Goal: Task Accomplishment & Management: Manage account settings

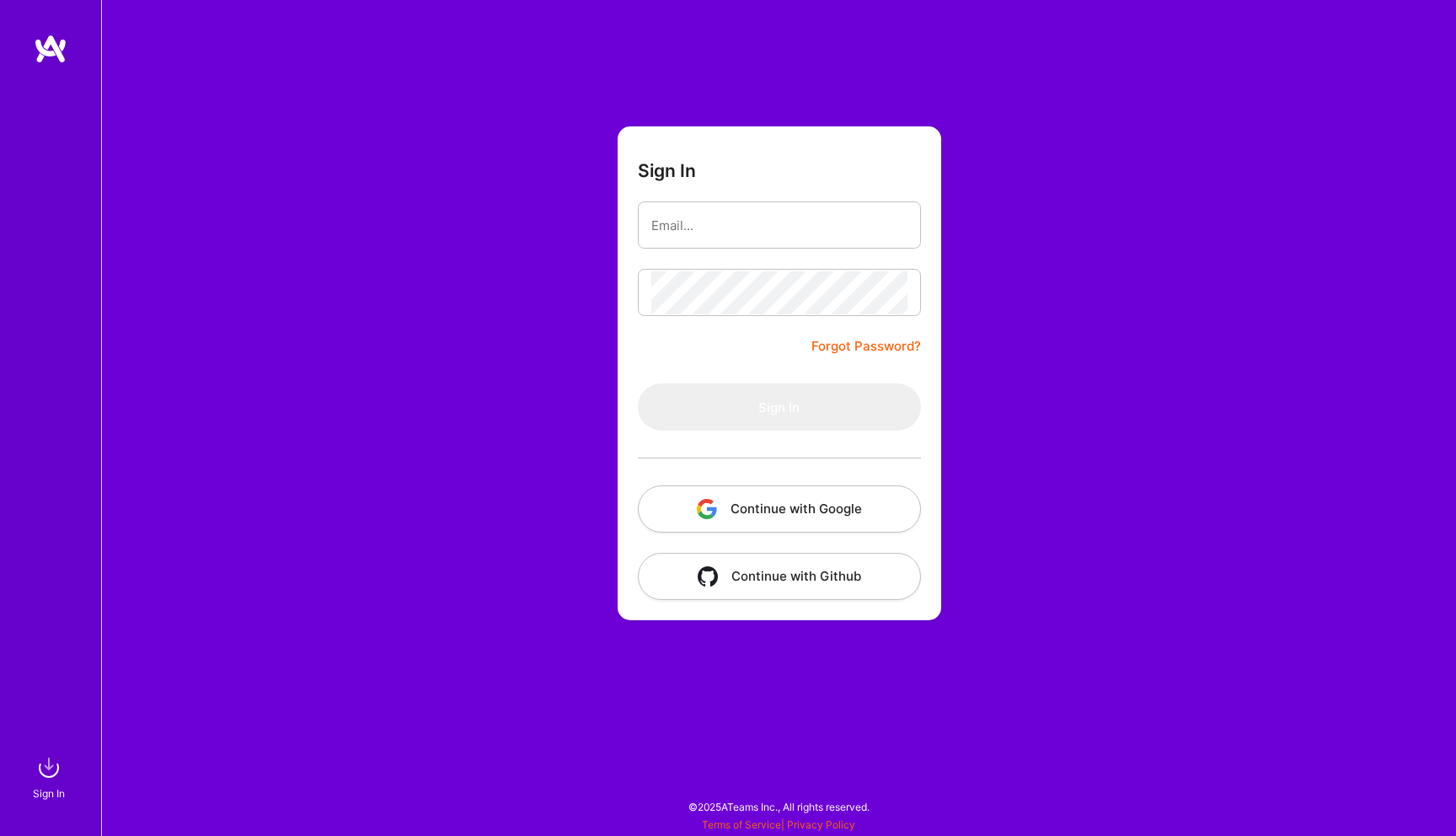
click at [849, 505] on button "Continue with Google" at bounding box center [779, 509] width 283 height 47
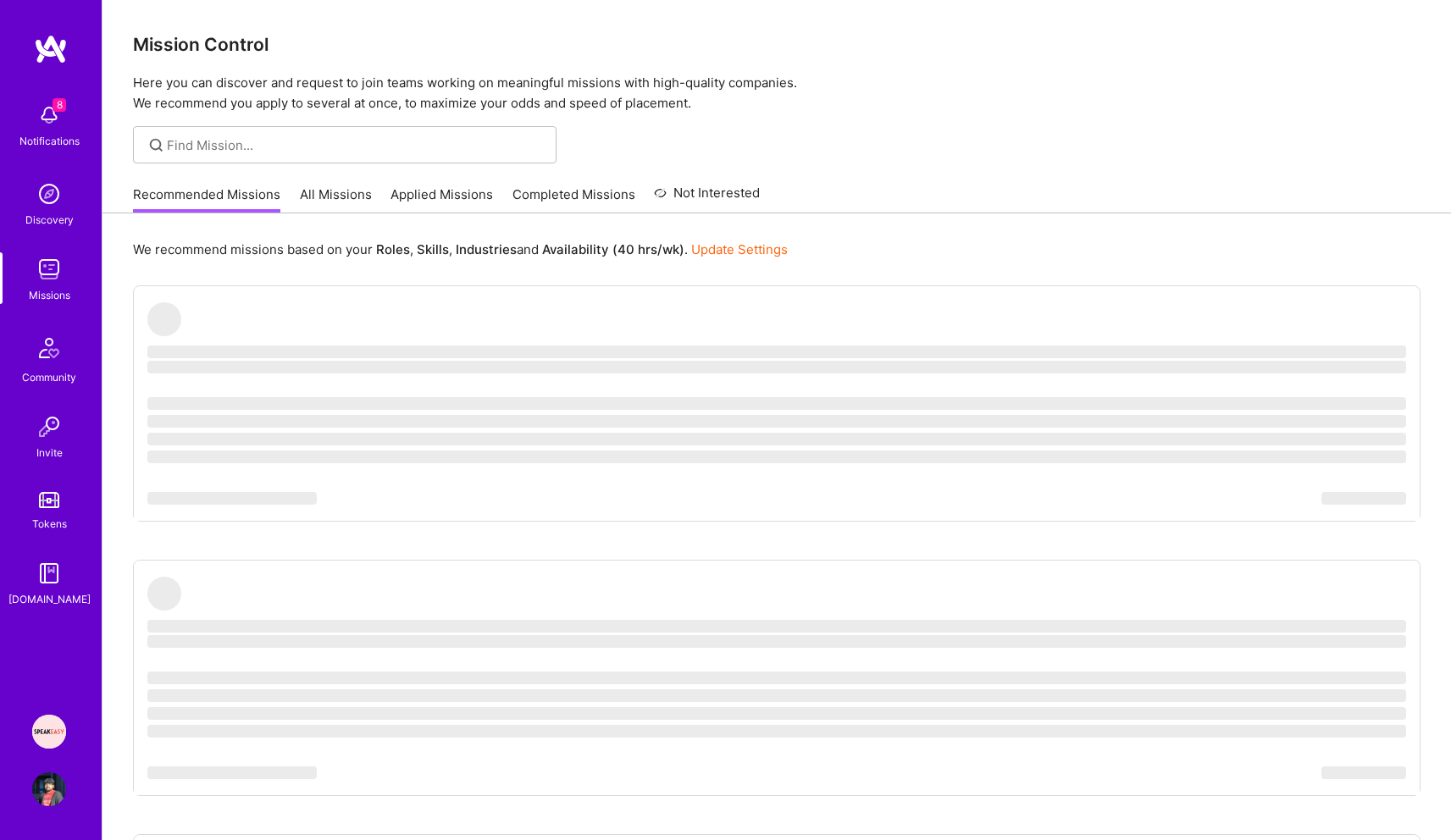
click at [47, 110] on img at bounding box center [48, 115] width 34 height 34
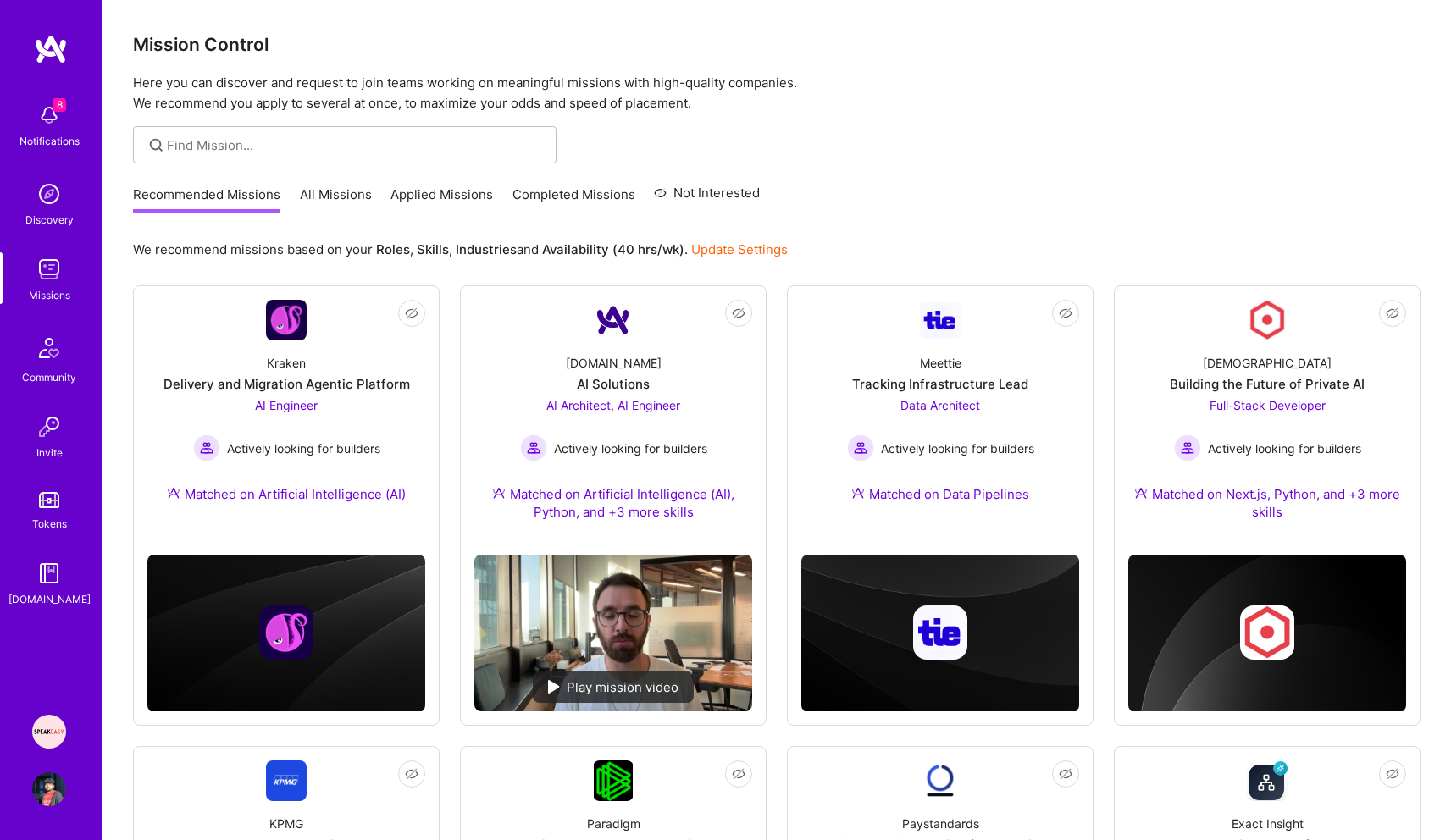
click at [702, 208] on div "8 8 Notifications Discovery Missions Community Invite Tokens [DOMAIN_NAME] Spea…" at bounding box center [725, 839] width 1451 height 1679
click at [445, 201] on link "Applied Missions" at bounding box center [441, 199] width 102 height 28
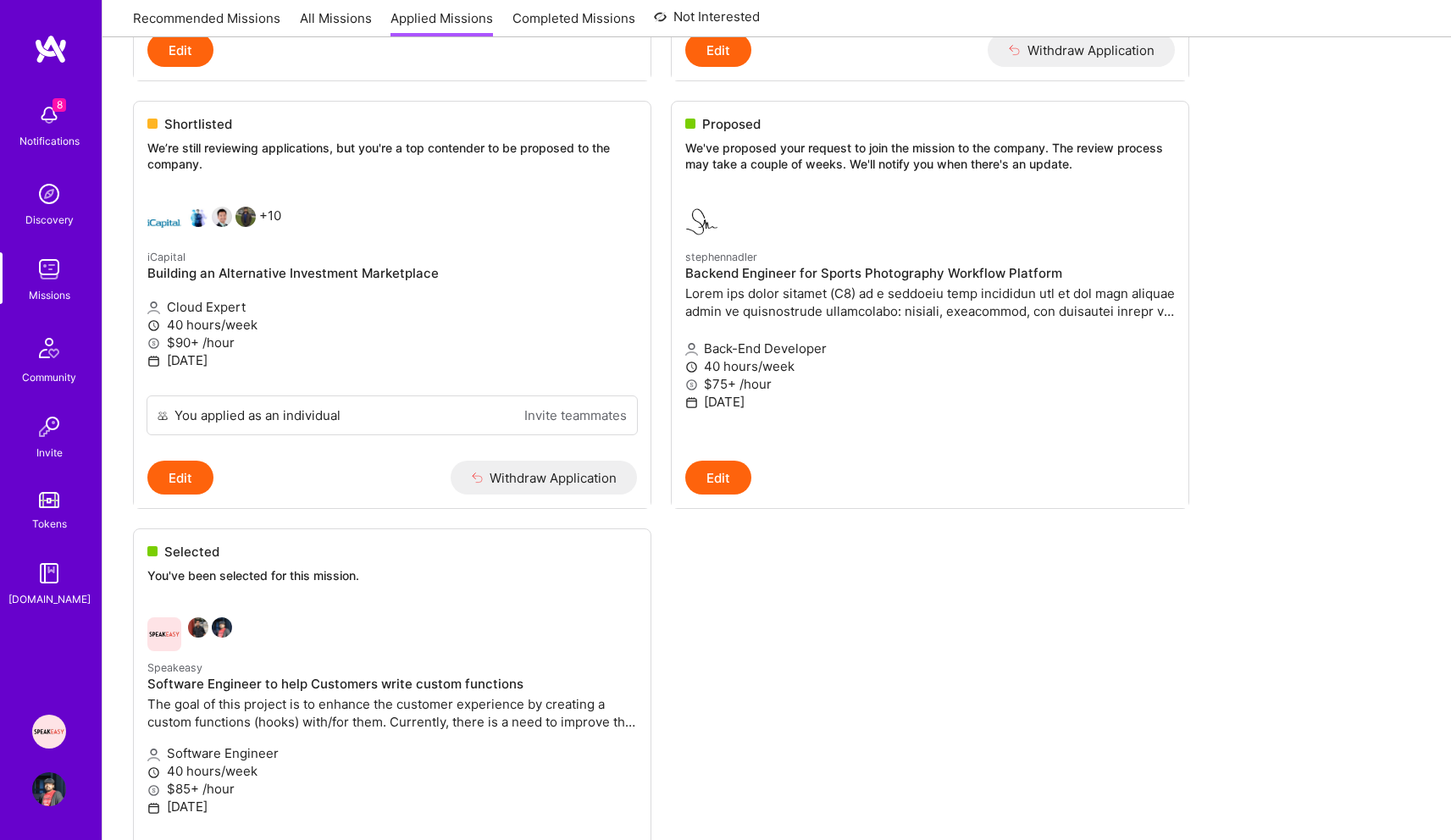
scroll to position [677, 0]
